Goal: Transaction & Acquisition: Purchase product/service

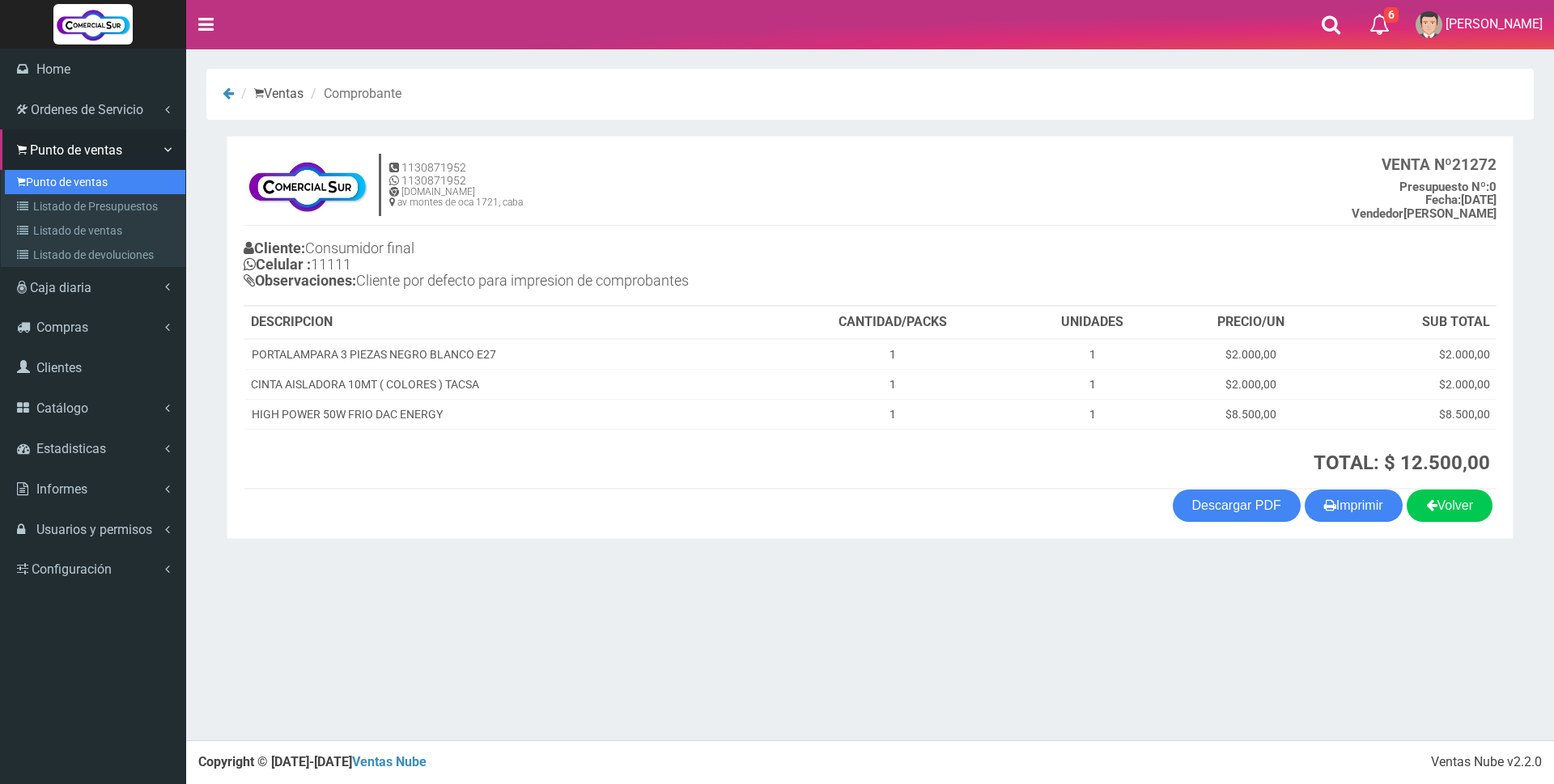
click at [79, 183] on link "Punto de ventas" at bounding box center [95, 181] width 180 height 24
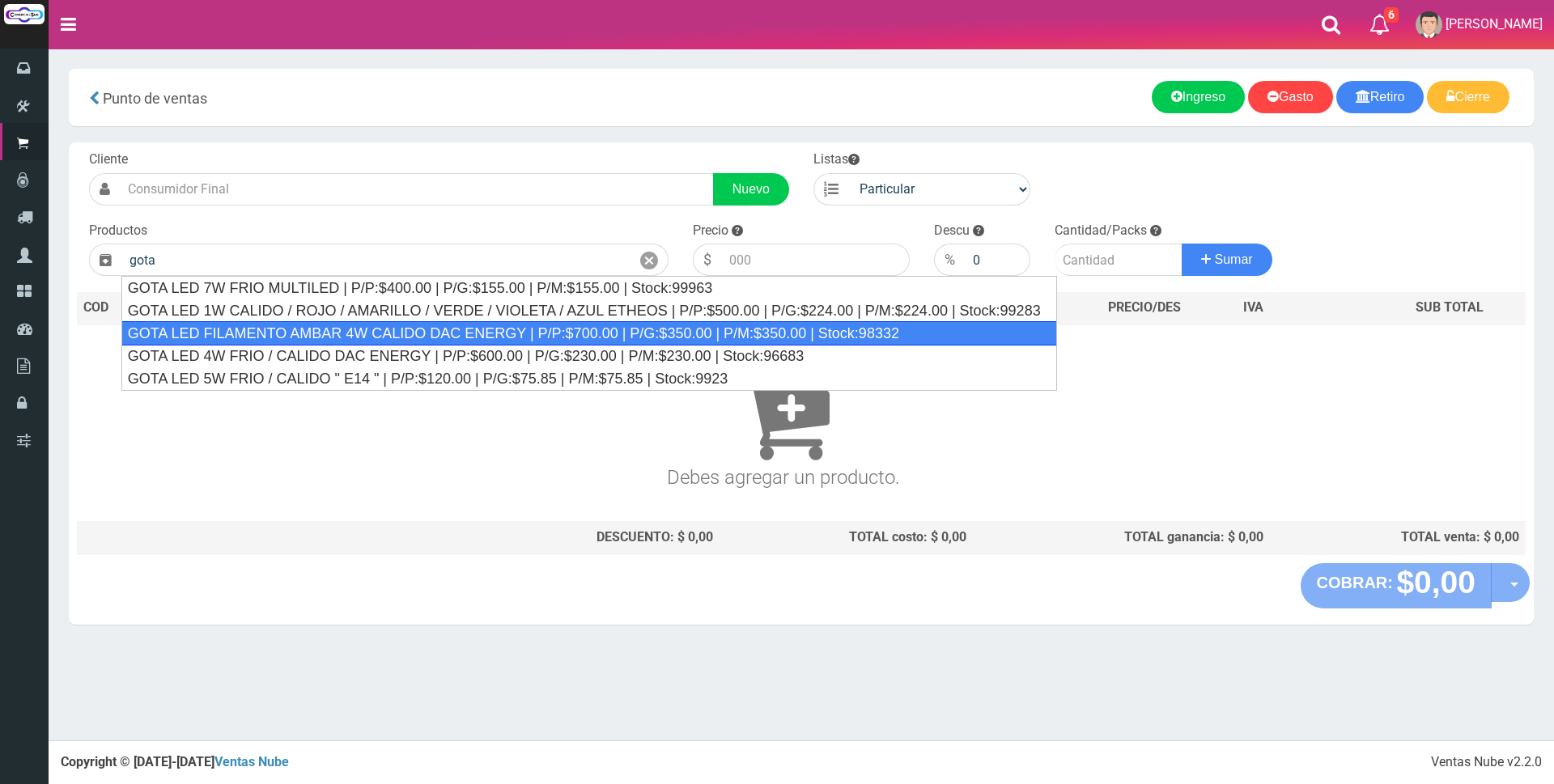
drag, startPoint x: 430, startPoint y: 340, endPoint x: 451, endPoint y: 331, distance: 22.8
click at [431, 340] on div "GOTA LED FILAMENTO AMBAR 4W CALIDO DAC ENERGY | P/P:$700.00 | P/G:$350.00 | P/M…" at bounding box center [589, 332] width 935 height 24
type input "GOTA LED FILAMENTO AMBAR 4W CALIDO DAC ENERGY | P/P:$700.00 | P/G:$350.00 | P/M…"
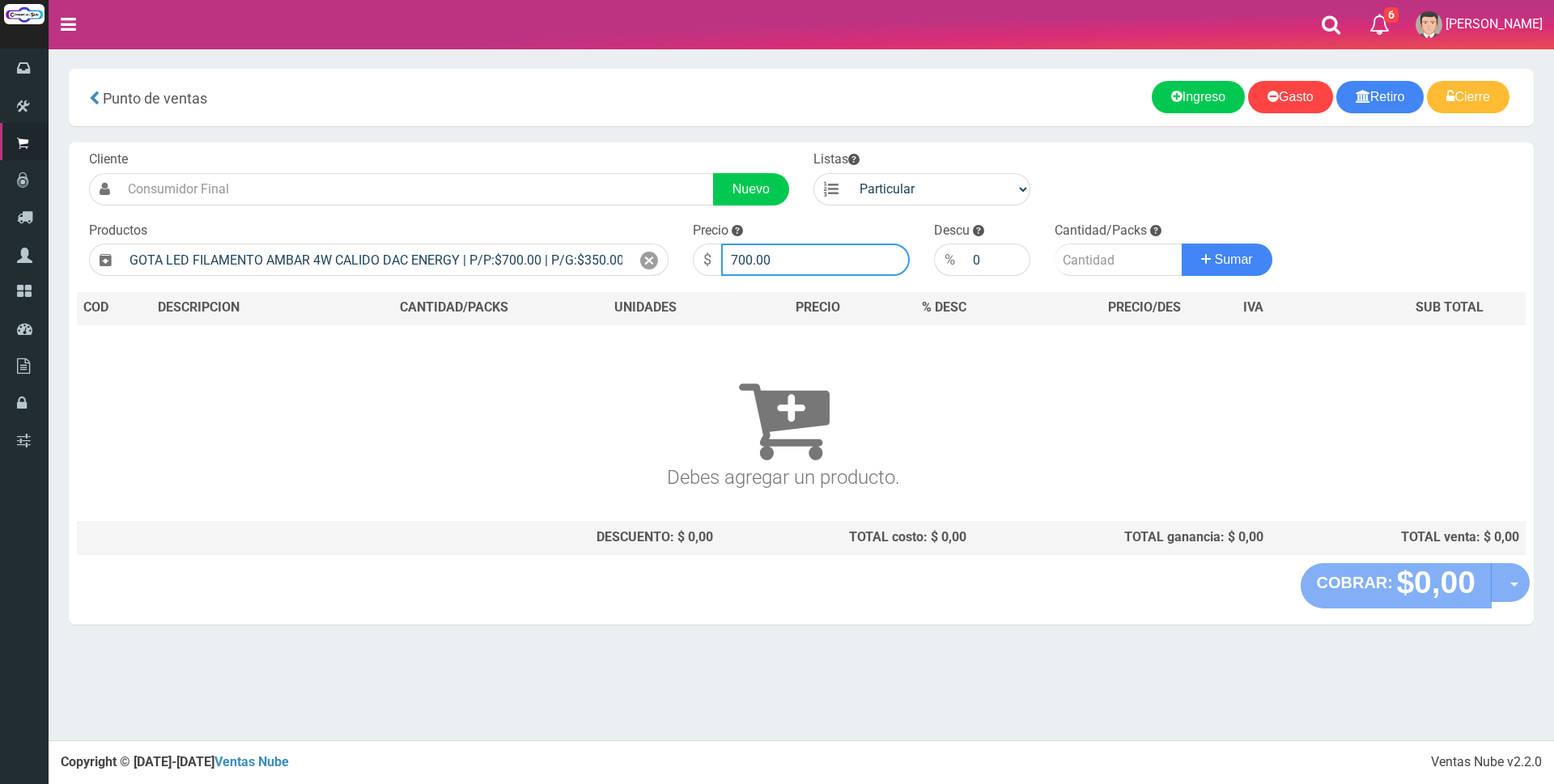
click at [798, 258] on input "700.00" at bounding box center [815, 259] width 189 height 33
click at [785, 255] on input "700.00" at bounding box center [815, 259] width 189 height 33
type input "7"
type input "2800"
click at [1085, 265] on input "number" at bounding box center [1118, 259] width 128 height 33
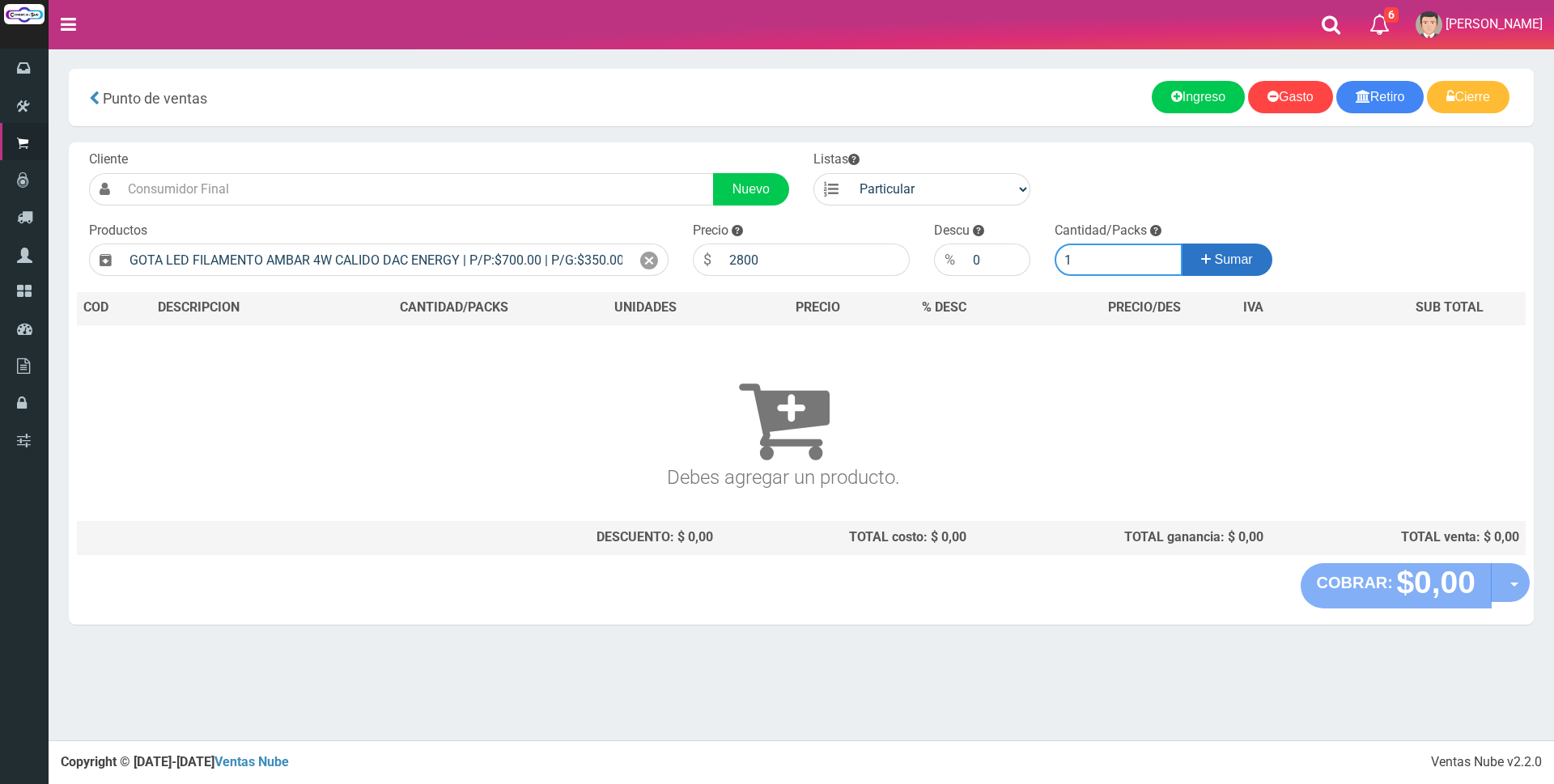
type input "1"
click at [1204, 258] on icon at bounding box center [1205, 259] width 10 height 24
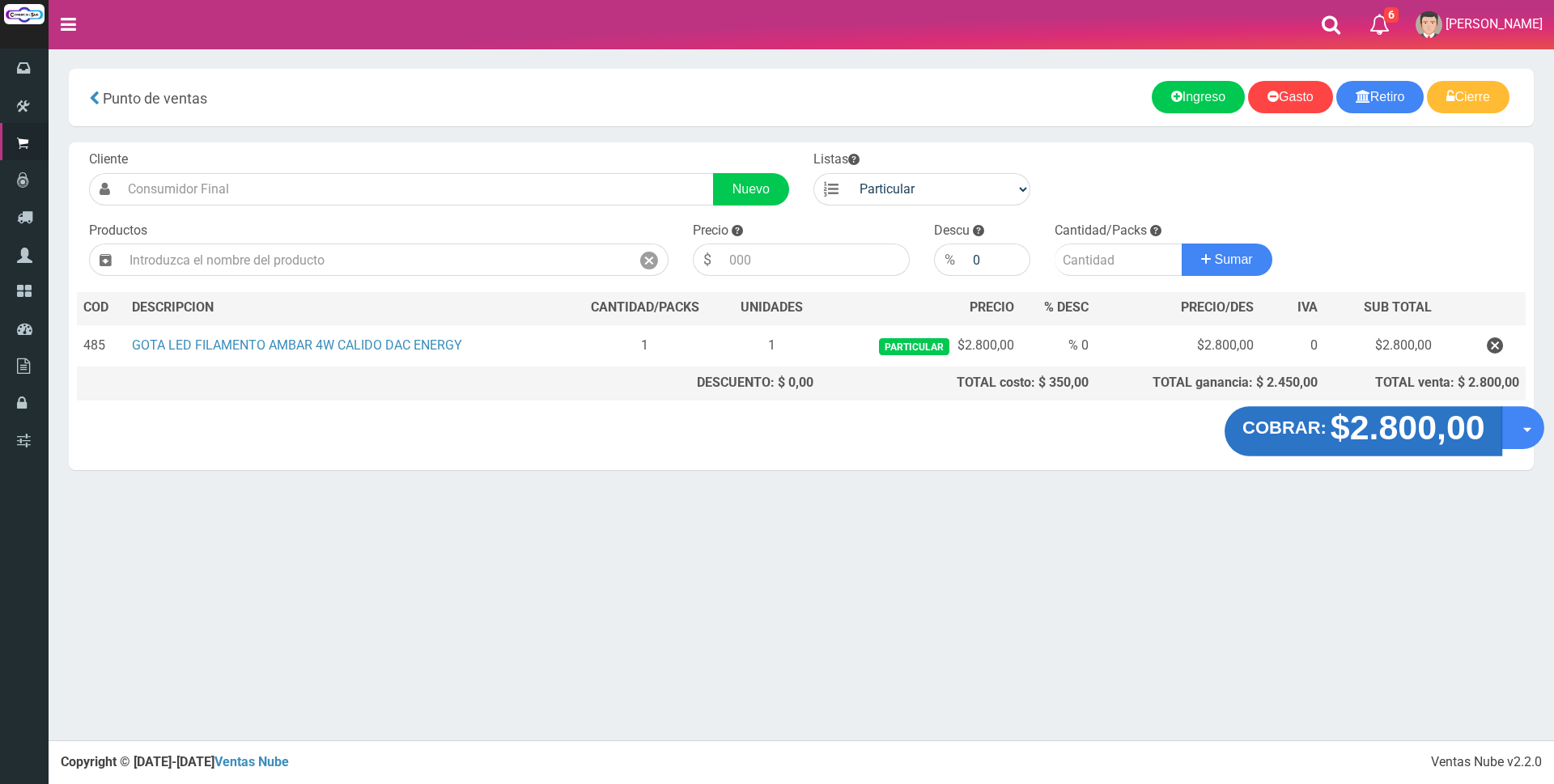
click at [1343, 427] on strong "$2.800,00" at bounding box center [1406, 428] width 154 height 38
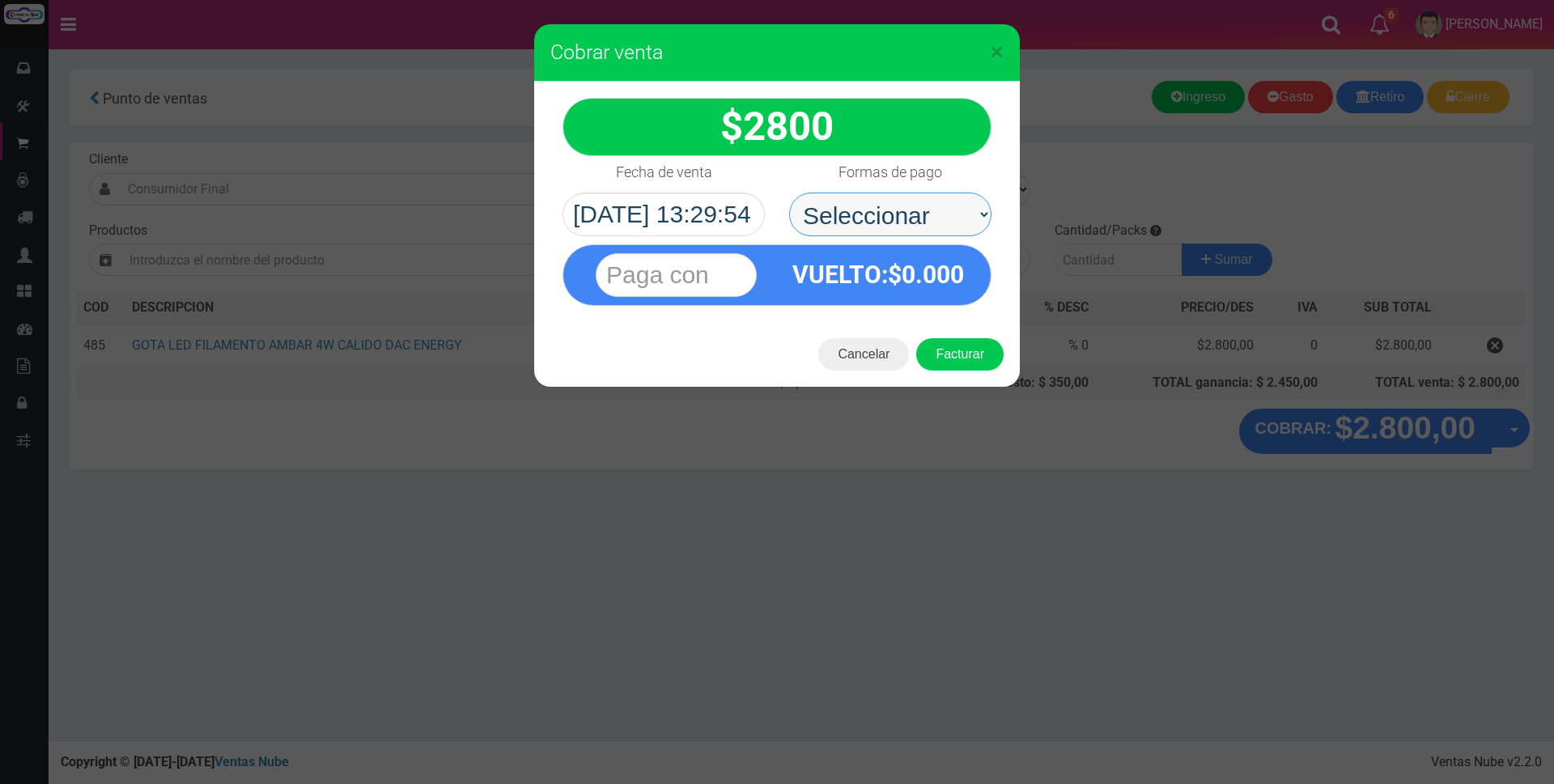
click at [949, 207] on select "Seleccionar Efectivo Tarjeta de Crédito Depósito Débito" at bounding box center [890, 214] width 202 height 44
select select "Efectivo"
click at [789, 192] on select "Seleccionar Efectivo Tarjeta de Crédito Depósito Débito" at bounding box center [890, 214] width 202 height 44
click at [685, 260] on input "text" at bounding box center [676, 276] width 161 height 44
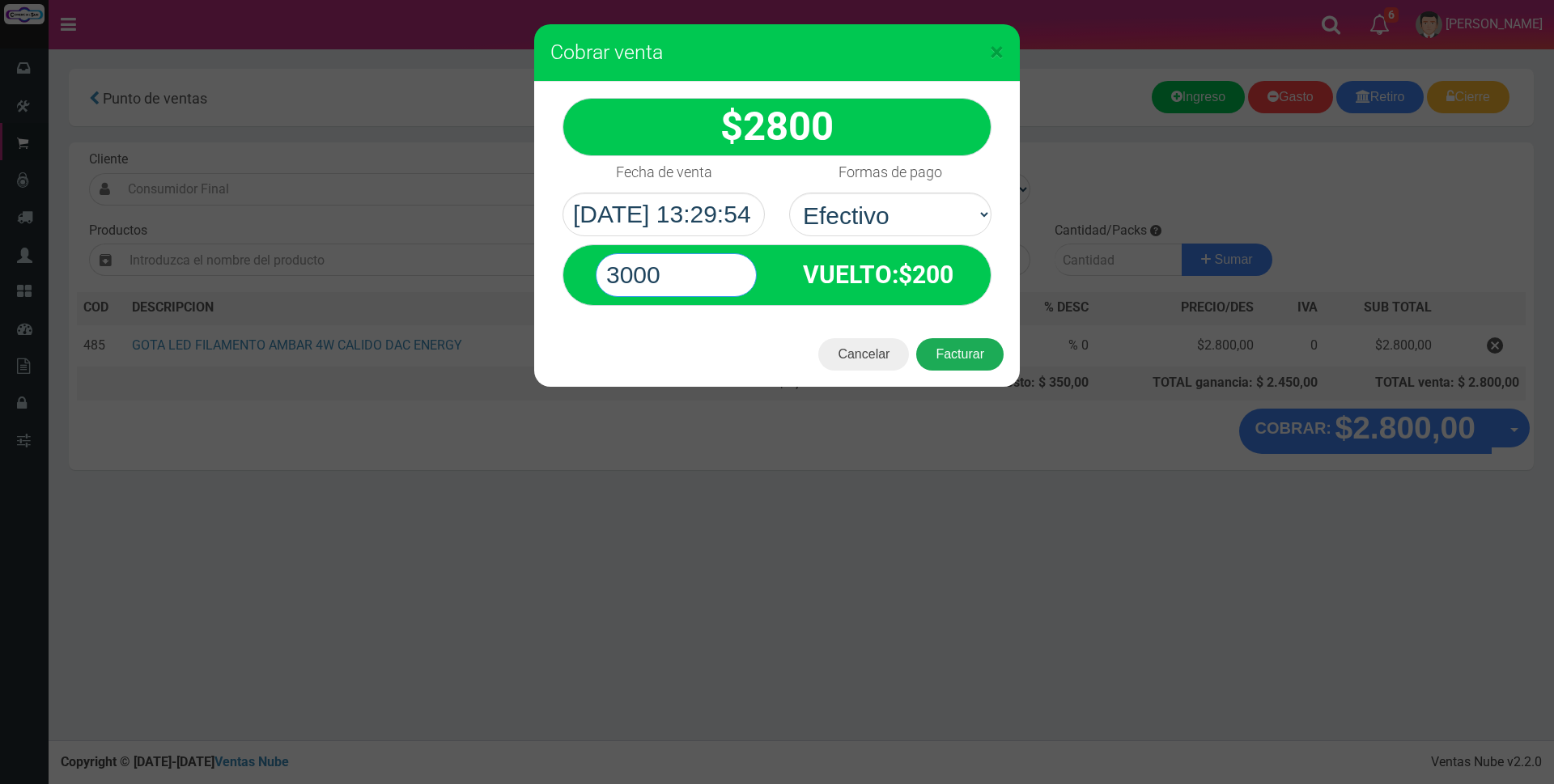
type input "3000"
click at [969, 352] on button "Facturar" at bounding box center [959, 354] width 87 height 33
